Goal: Communication & Community: Answer question/provide support

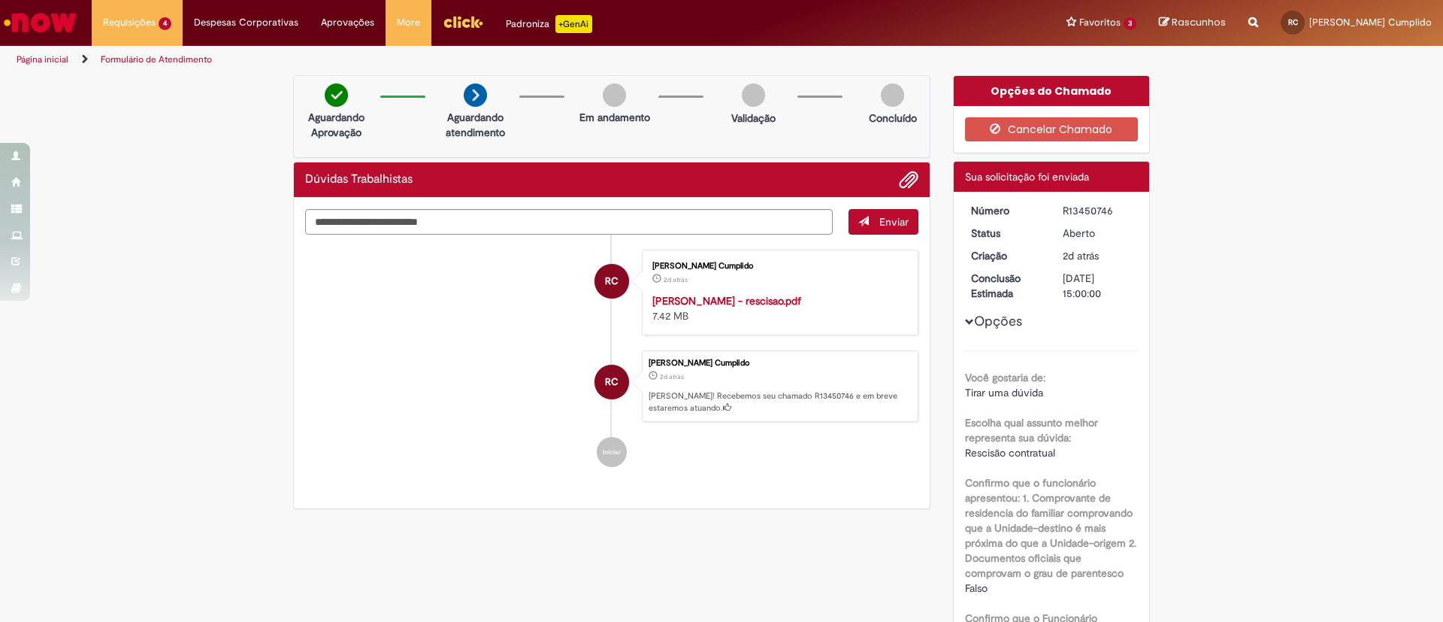
click at [46, 63] on link "Página inicial" at bounding box center [43, 59] width 52 height 12
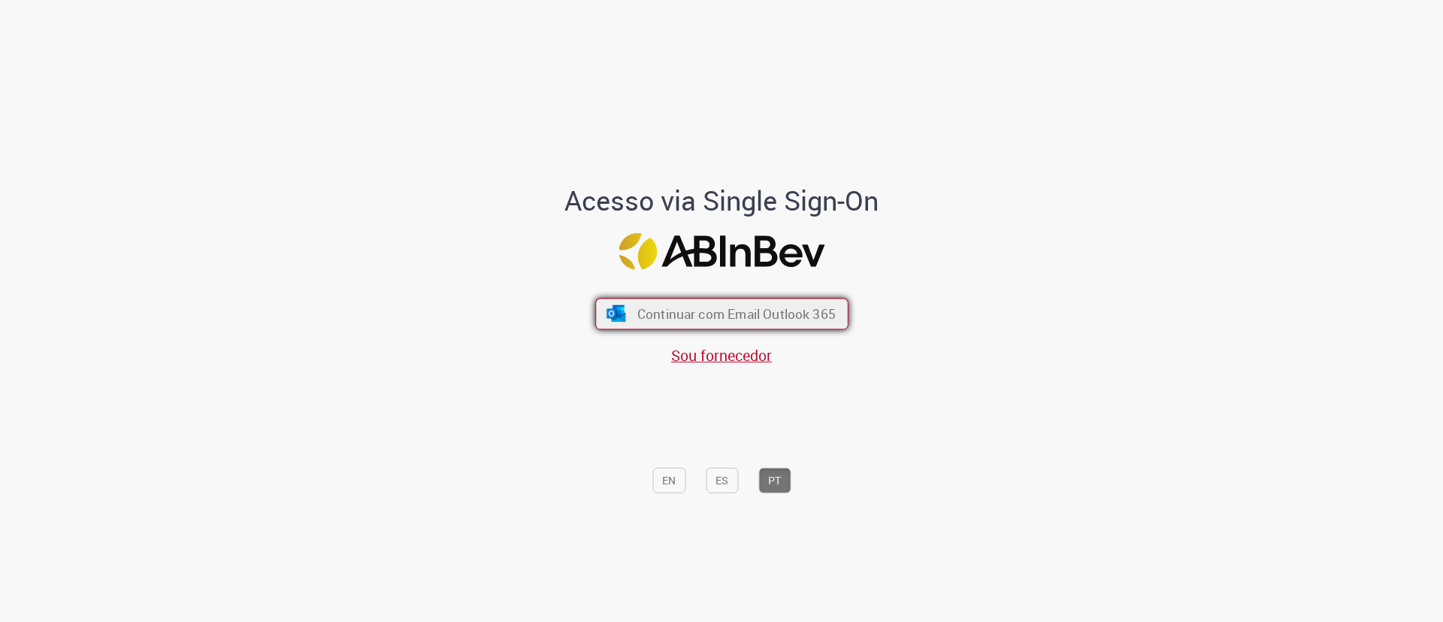
click at [740, 307] on span "Continuar com Email Outlook 365" at bounding box center [736, 313] width 198 height 17
click at [642, 322] on span "Continuar com Email Outlook 365" at bounding box center [736, 313] width 198 height 17
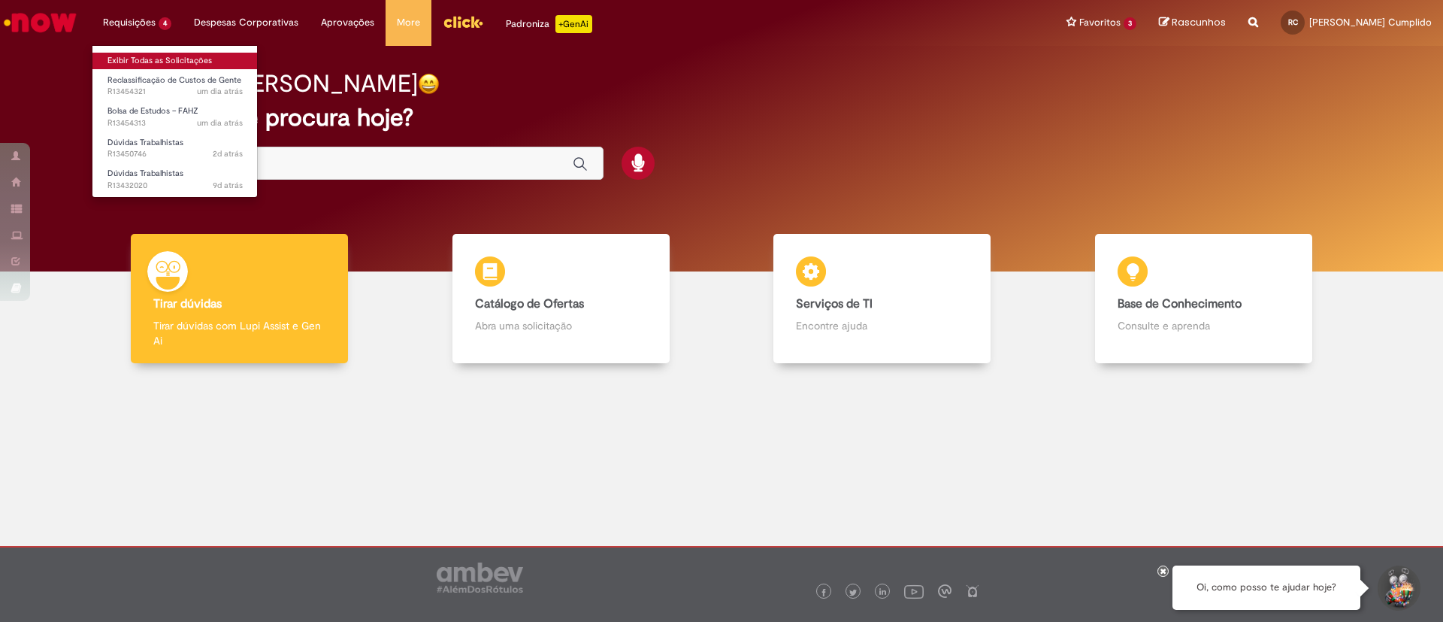
click at [117, 55] on link "Exibir Todas as Solicitações" at bounding box center [174, 61] width 165 height 17
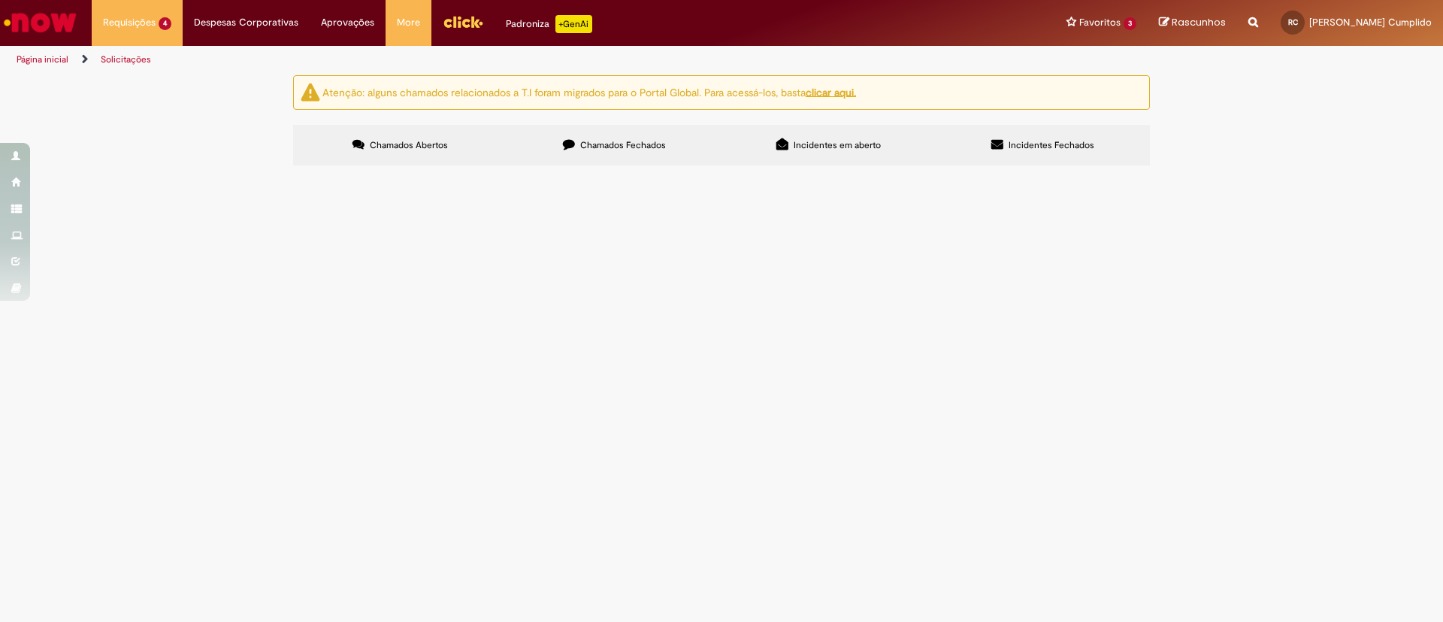
click at [0, 0] on span "[PERSON_NAME], bom dia! Tudo bem? Tenho um caso bem delicado de uma colaborador…" at bounding box center [0, 0] width 0 height 0
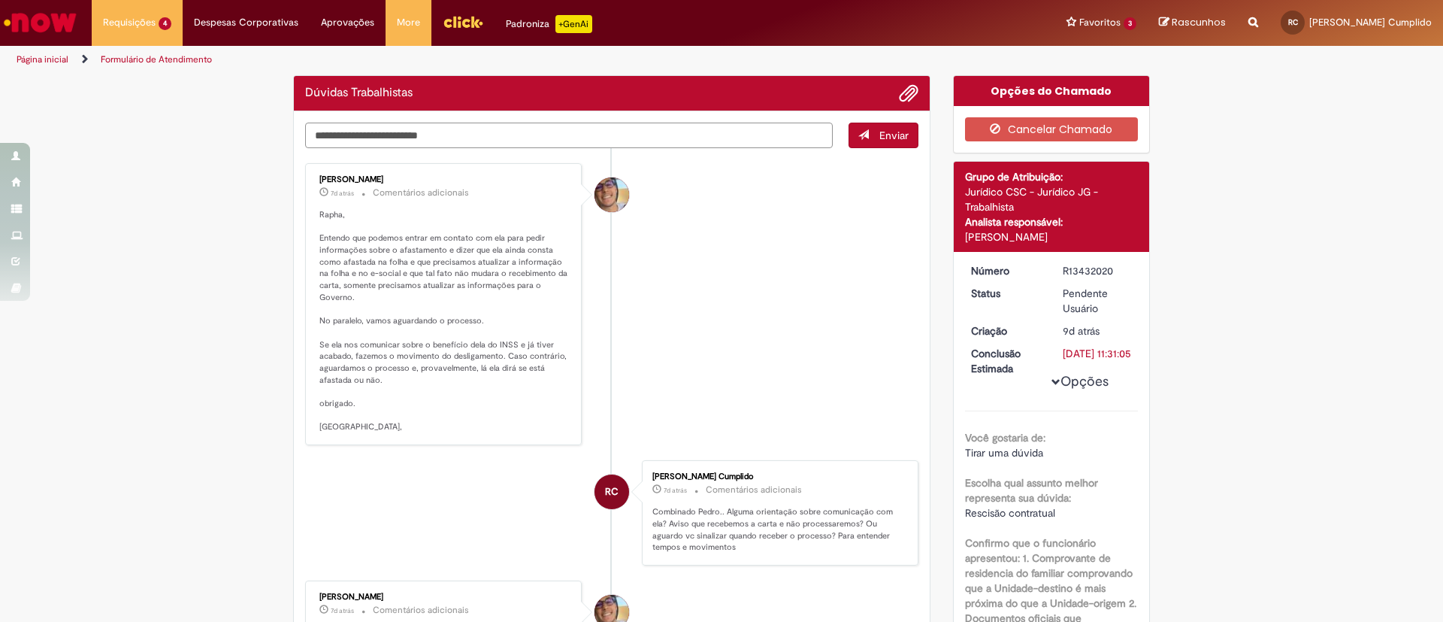
click at [498, 134] on textarea "Digite sua mensagem aqui..." at bounding box center [569, 136] width 528 height 26
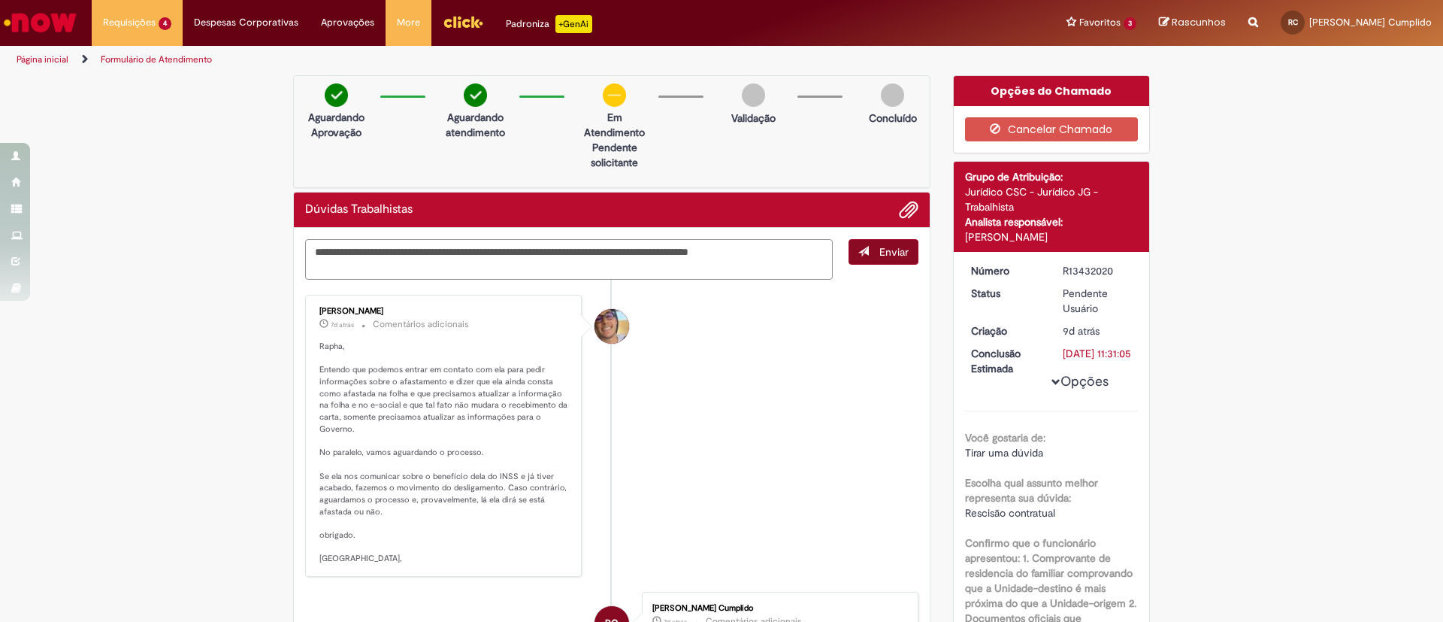
type textarea "**********"
click at [865, 252] on button "Enviar" at bounding box center [884, 252] width 70 height 26
